Goal: Task Accomplishment & Management: Complete application form

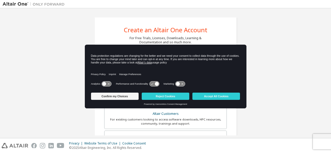
click at [275, 51] on div "Create an Altair One Account For Free Trials, Licenses, Downloads, Learning & D…" at bounding box center [166, 148] width 326 height 274
click at [209, 96] on button "Accept All Cookies" at bounding box center [217, 96] width 48 height 7
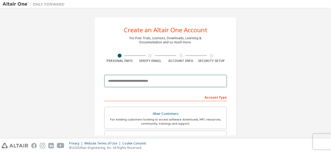
click at [140, 82] on input "email" at bounding box center [165, 81] width 123 height 12
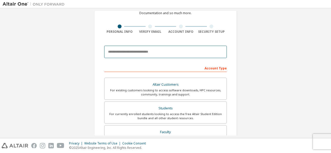
scroll to position [29, 0]
click at [130, 53] on input "email" at bounding box center [165, 52] width 123 height 12
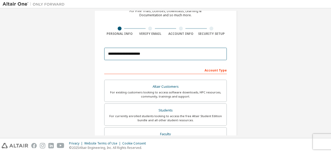
scroll to position [28, 0]
type input "**********"
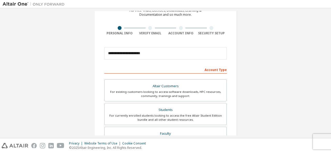
click at [218, 71] on div "Account Type" at bounding box center [165, 69] width 123 height 8
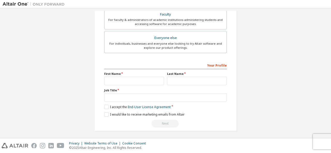
scroll to position [147, 0]
click at [148, 80] on input "text" at bounding box center [134, 81] width 60 height 9
type input "*****"
click at [174, 82] on input "text" at bounding box center [197, 81] width 60 height 9
type input "******"
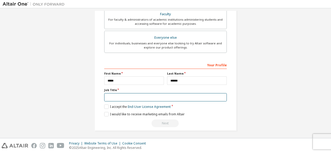
click at [127, 98] on input "text" at bounding box center [165, 97] width 123 height 9
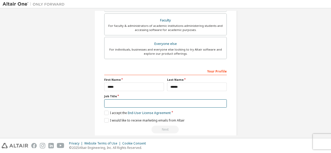
scroll to position [141, 0]
type input "*"
type input "*********"
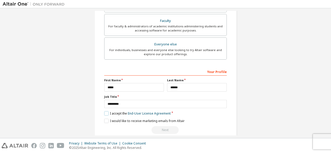
click at [108, 113] on label "I accept the End-User License Agreement" at bounding box center [137, 114] width 66 height 4
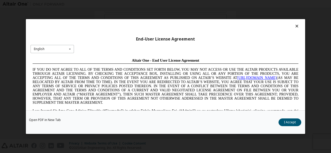
scroll to position [0, 0]
click at [69, 49] on icon at bounding box center [70, 49] width 6 height 8
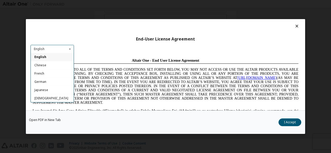
click at [150, 47] on div "End-User License Agreement English English Chinese French German Japanese Korea…" at bounding box center [165, 65] width 279 height 92
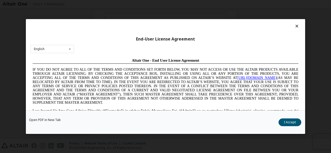
click at [294, 25] on icon at bounding box center [296, 26] width 5 height 5
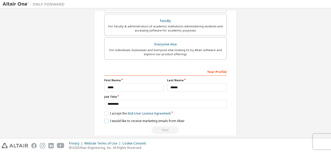
click at [105, 120] on label "I would like to receive marketing emails from Altair" at bounding box center [144, 121] width 80 height 4
click at [106, 112] on label "I accept the End-User License Agreement" at bounding box center [137, 114] width 66 height 4
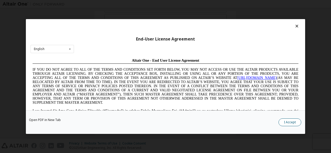
click at [287, 123] on button "I Accept" at bounding box center [290, 123] width 23 height 8
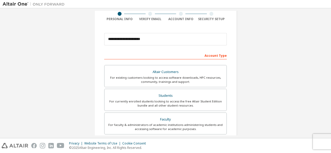
scroll to position [41, 0]
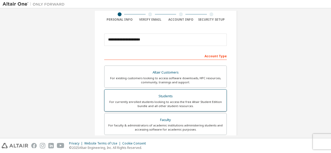
click at [178, 100] on div "For currently enrolled students looking to access the free Altair Student Editi…" at bounding box center [166, 104] width 116 height 8
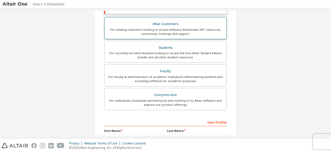
scroll to position [165, 0]
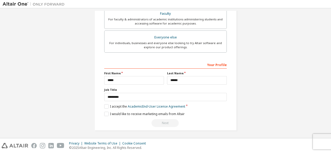
click at [165, 123] on div "Next" at bounding box center [165, 124] width 123 height 8
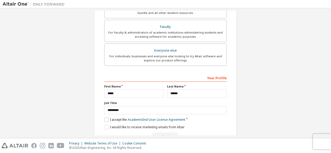
click at [104, 119] on label "I accept the Academic End-User License Agreement" at bounding box center [144, 120] width 81 height 4
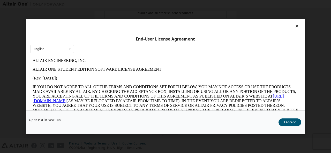
scroll to position [0, 0]
click at [293, 123] on button "I Accept" at bounding box center [290, 123] width 23 height 8
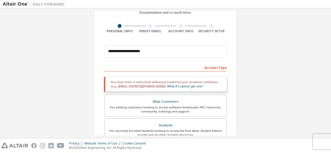
scroll to position [26, 0]
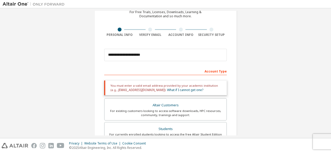
click at [173, 71] on div "Account Type" at bounding box center [165, 71] width 123 height 8
click at [214, 73] on div "Account Type" at bounding box center [165, 71] width 123 height 8
click at [159, 46] on div "**********" at bounding box center [165, 55] width 123 height 18
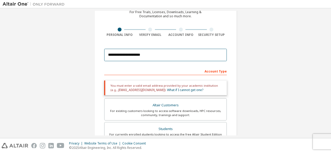
click at [150, 53] on input "**********" at bounding box center [165, 55] width 123 height 12
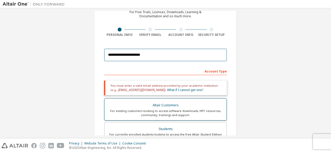
drag, startPoint x: 150, startPoint y: 53, endPoint x: 151, endPoint y: 106, distance: 53.6
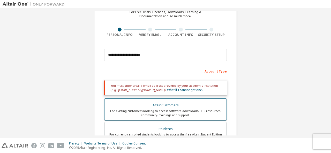
click at [151, 106] on div "Altair Customers" at bounding box center [166, 105] width 116 height 7
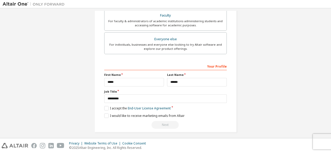
scroll to position [184, 0]
click at [108, 108] on label "I accept the End-User License Agreement" at bounding box center [137, 109] width 66 height 4
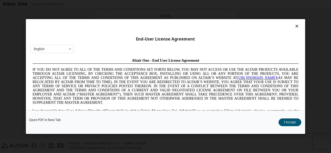
scroll to position [0, 0]
click at [295, 24] on icon at bounding box center [296, 26] width 5 height 5
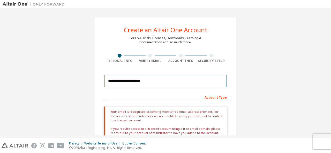
click at [157, 81] on input "**********" at bounding box center [165, 81] width 123 height 12
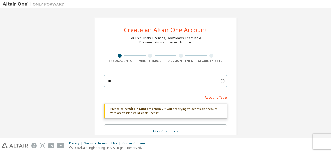
type input "*"
click at [158, 80] on input "email" at bounding box center [165, 81] width 123 height 12
type input "**********"
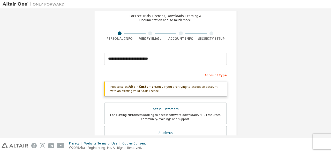
scroll to position [23, 0]
click at [175, 110] on div "Altair Customers" at bounding box center [166, 109] width 116 height 7
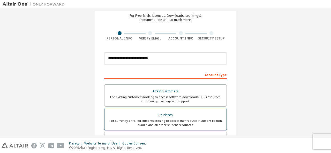
click at [172, 118] on div "Students" at bounding box center [166, 115] width 116 height 7
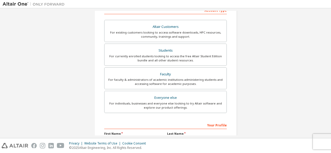
scroll to position [147, 0]
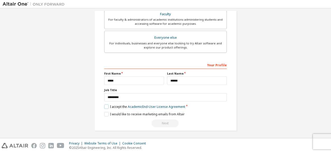
click at [107, 105] on label "I accept the Academic End-User License Agreement" at bounding box center [144, 107] width 81 height 4
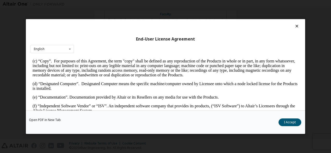
scroll to position [99, 0]
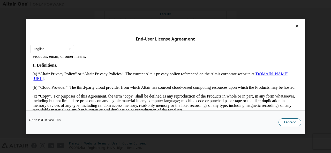
click at [299, 124] on button "I Accept" at bounding box center [290, 123] width 23 height 8
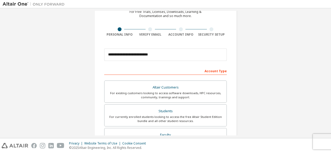
scroll to position [147, 0]
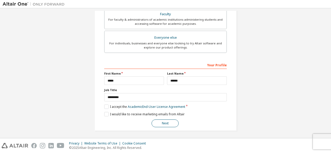
click at [168, 123] on button "Next" at bounding box center [165, 124] width 27 height 8
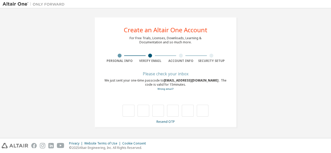
type input "*"
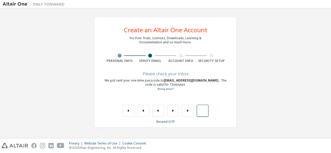
type input "*"
